Goal: Task Accomplishment & Management: Manage account settings

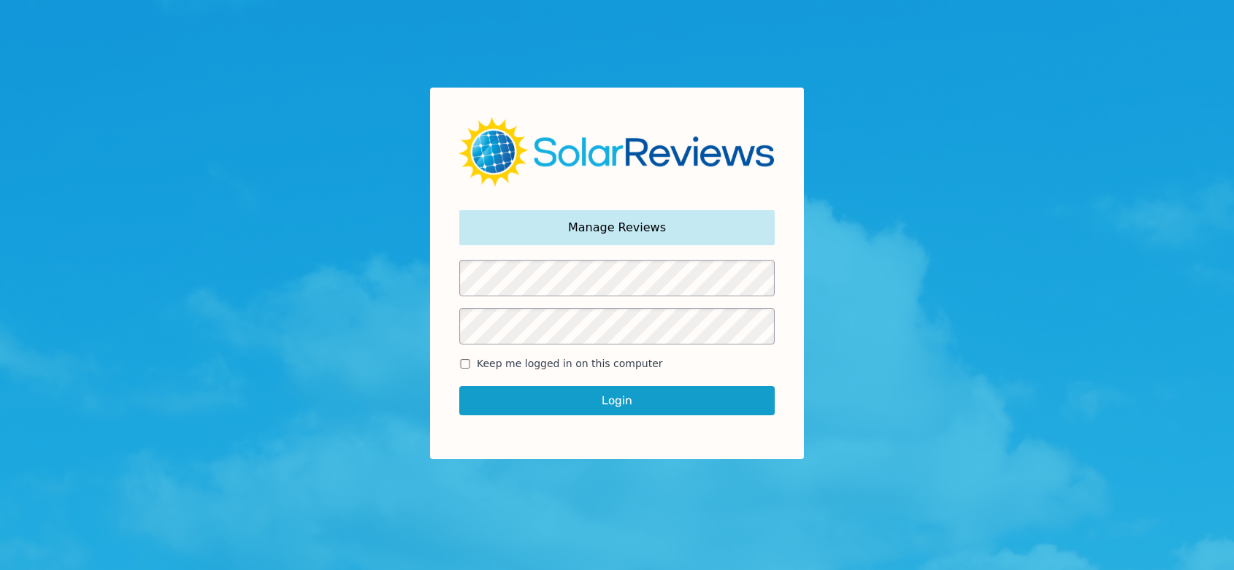
click at [505, 365] on span "Keep me logged in on this computer" at bounding box center [570, 363] width 186 height 15
click at [471, 365] on input "Keep me logged in on this computer" at bounding box center [465, 363] width 12 height 9
checkbox input "true"
click at [576, 405] on button "Login" at bounding box center [616, 400] width 315 height 29
click at [574, 402] on button "Login" at bounding box center [616, 400] width 315 height 29
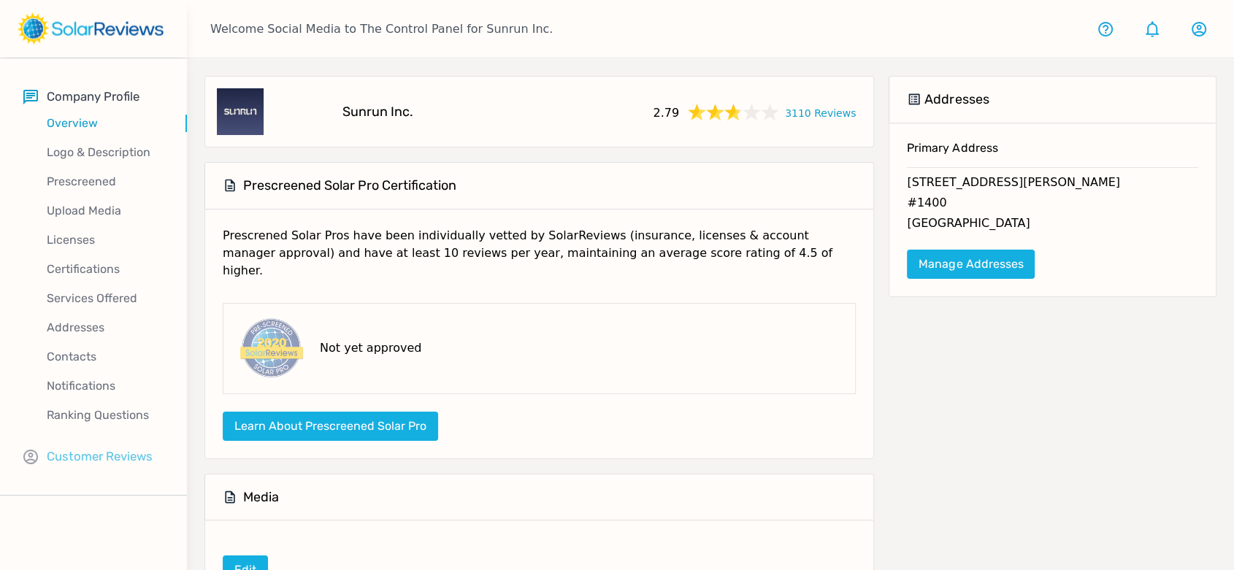
click at [104, 454] on p "Customer Reviews" at bounding box center [100, 457] width 106 height 18
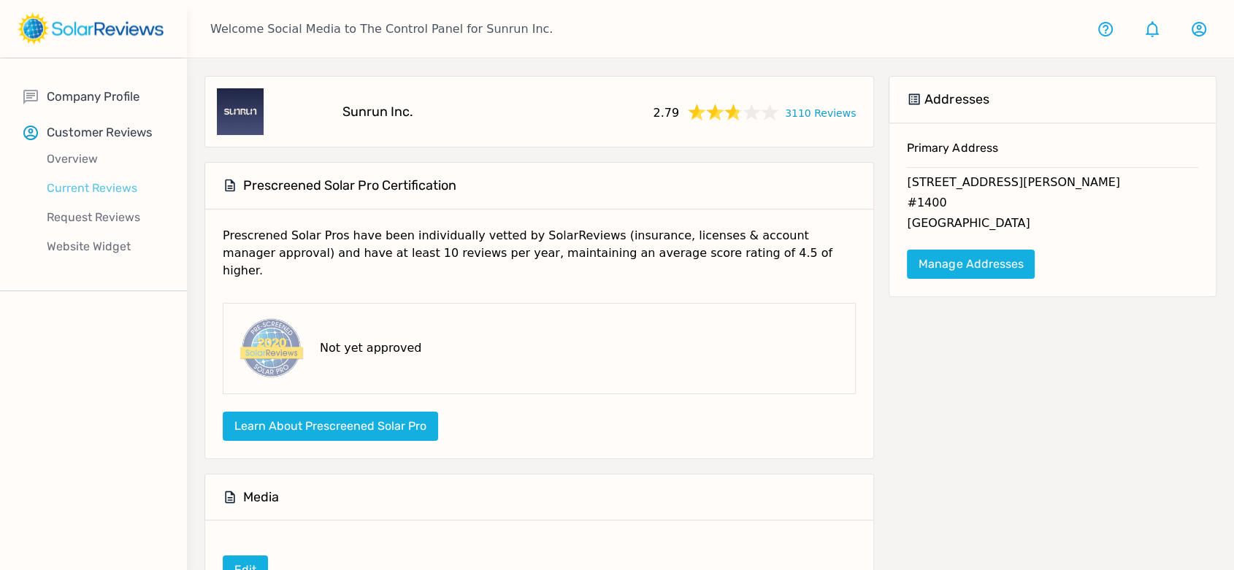
click at [101, 190] on p "Current Reviews" at bounding box center [105, 189] width 164 height 18
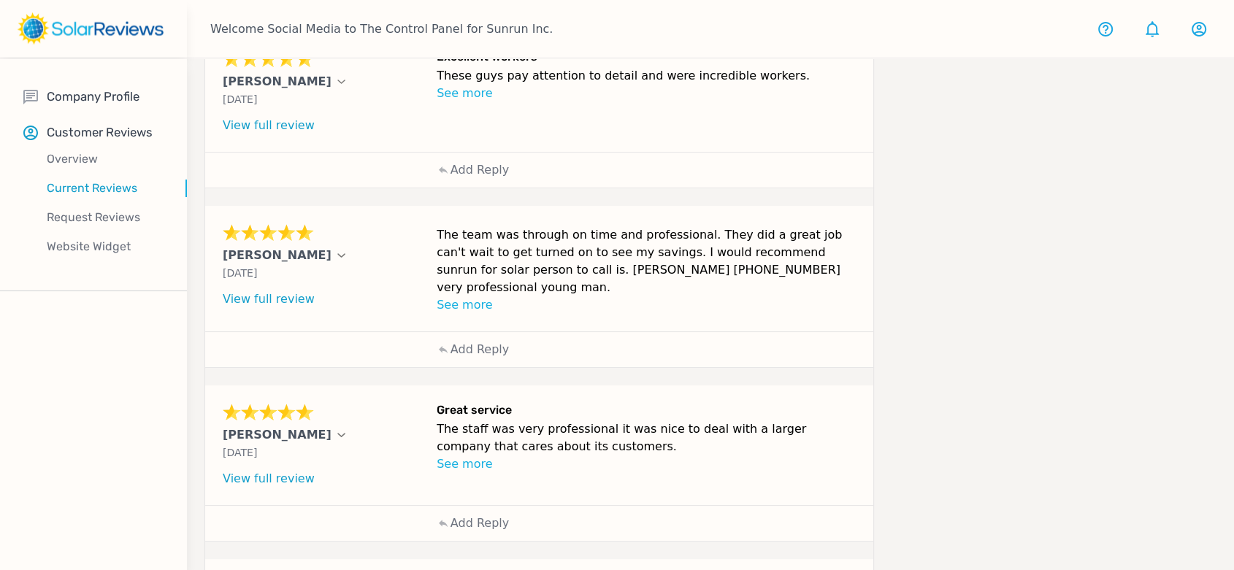
scroll to position [486, 0]
